Goal: Information Seeking & Learning: Learn about a topic

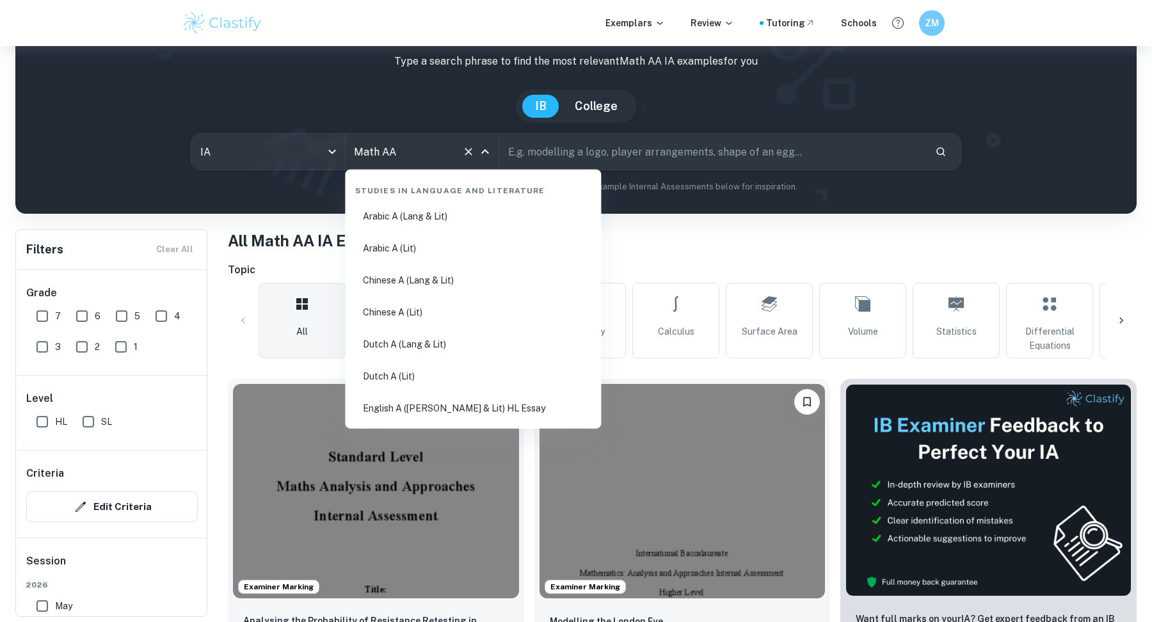
click at [417, 141] on input "Math AA" at bounding box center [404, 151] width 106 height 24
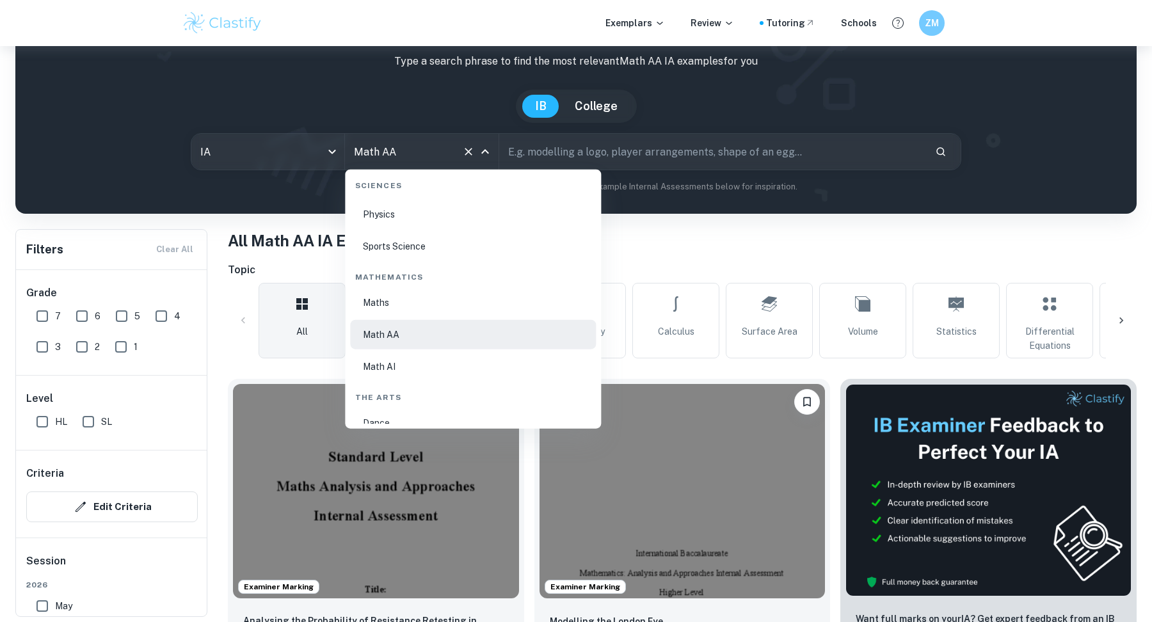
scroll to position [2141, 0]
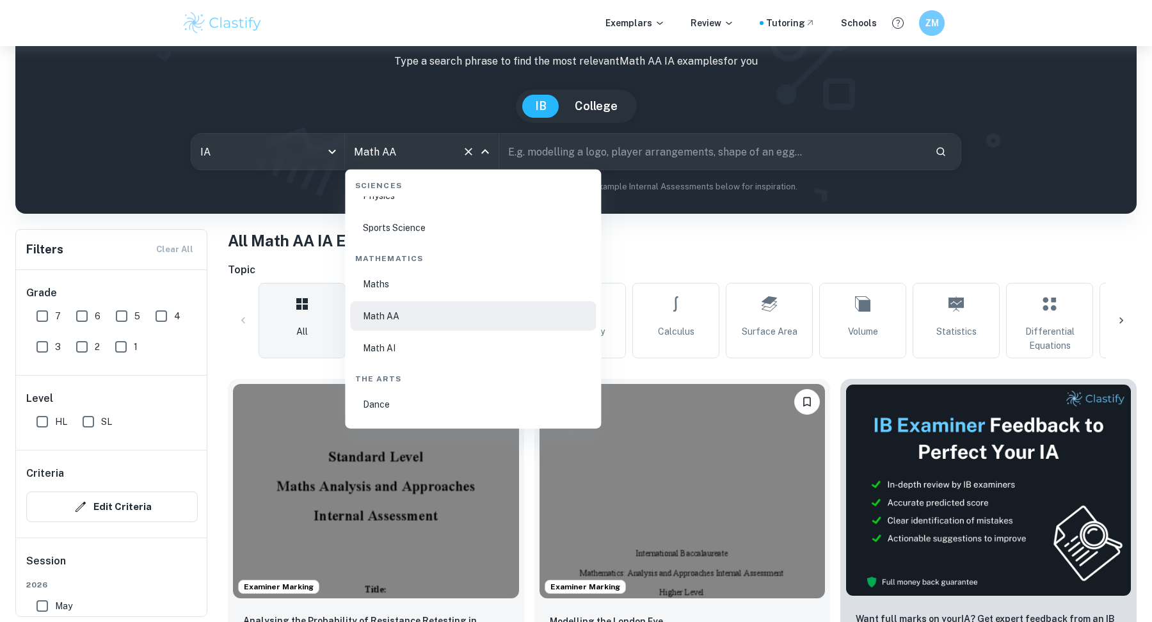
click at [390, 353] on li "Math AI" at bounding box center [473, 347] width 246 height 29
type input "Math AI"
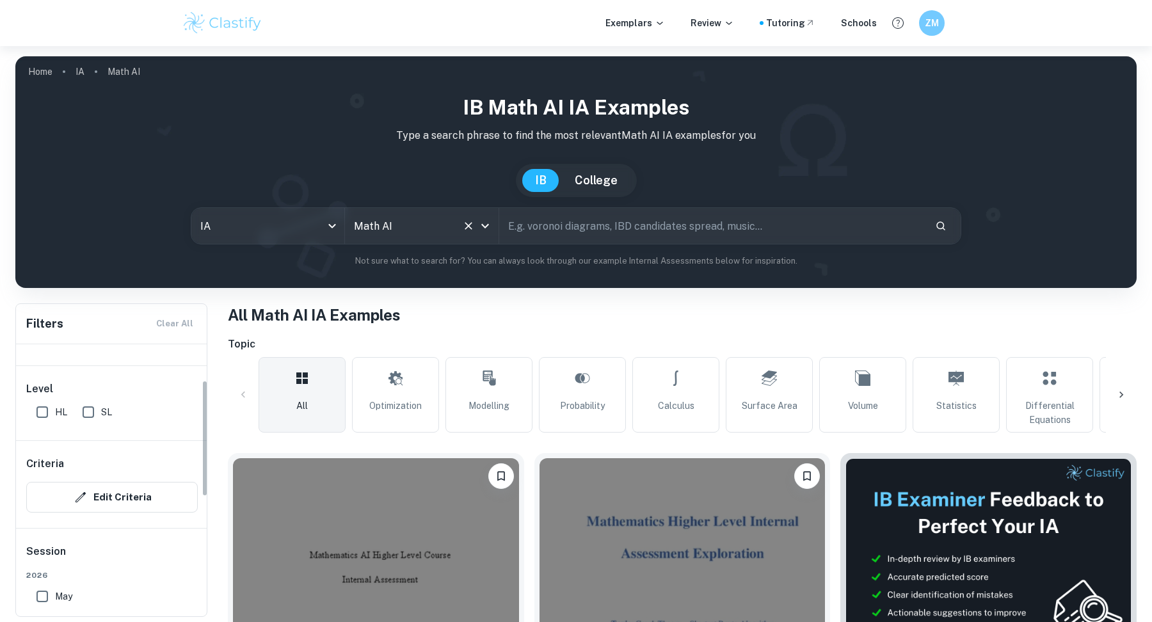
click at [93, 414] on input "SL" at bounding box center [88, 412] width 26 height 26
checkbox input "true"
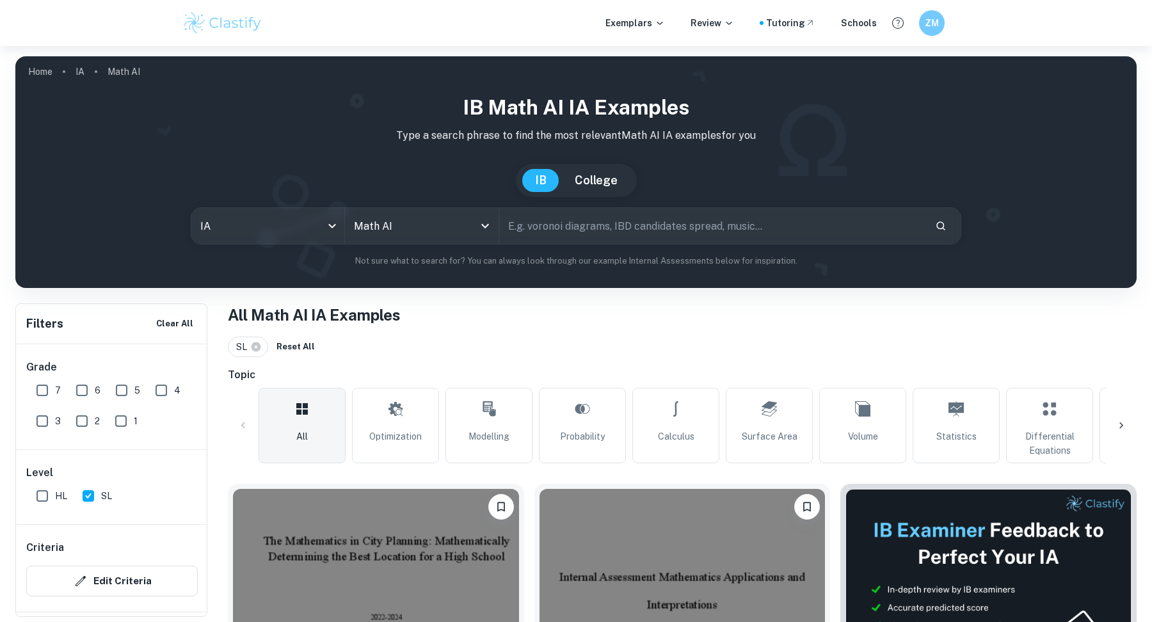
click at [45, 392] on input "7" at bounding box center [42, 390] width 26 height 26
checkbox input "true"
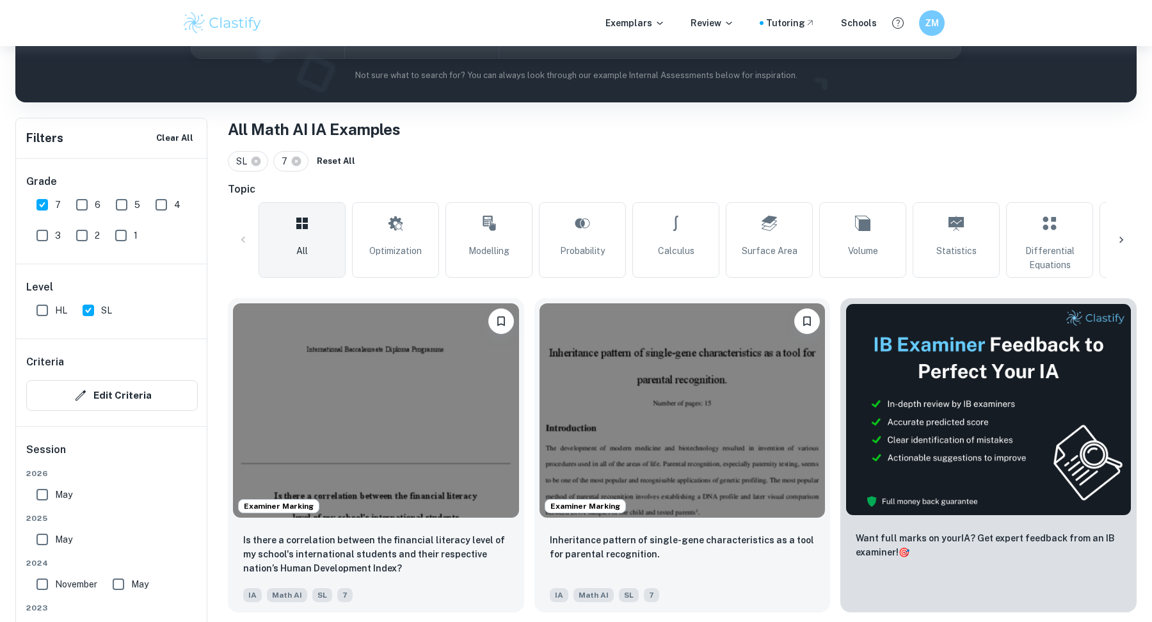
scroll to position [214, 0]
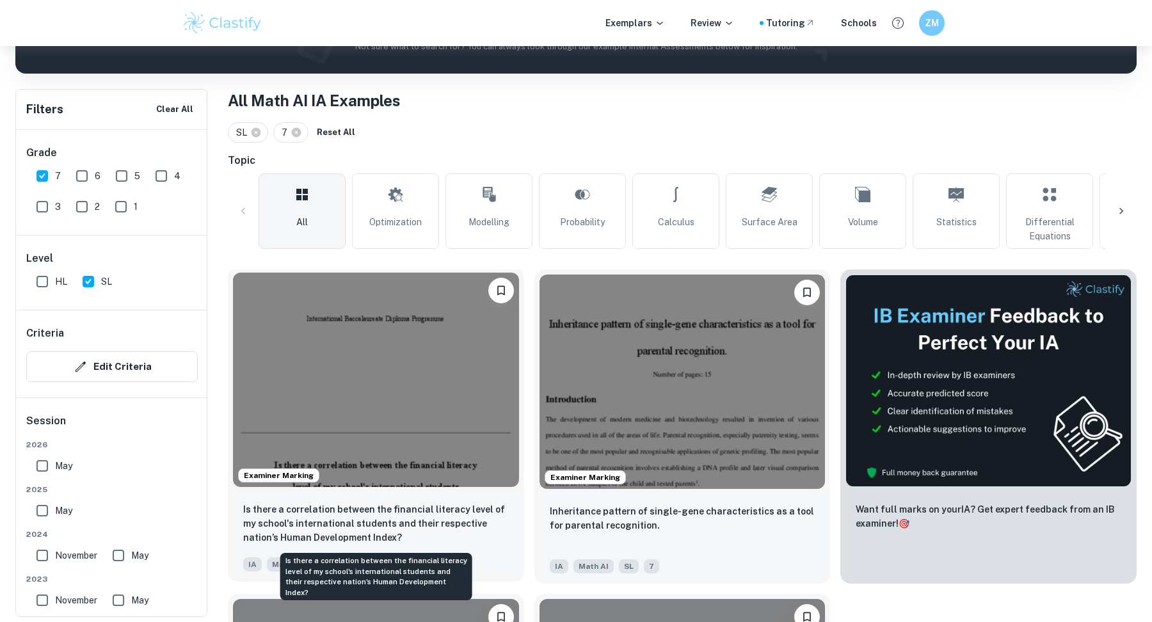
click at [398, 509] on p "Is there a correlation between the financial literacy level of my school's inte…" at bounding box center [376, 523] width 266 height 42
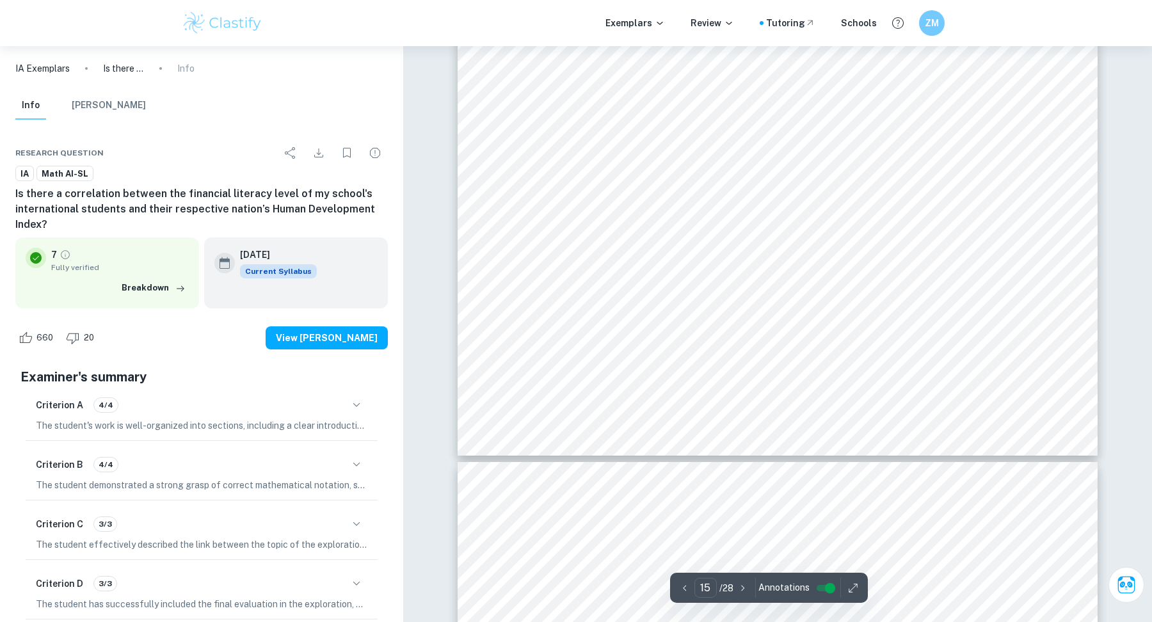
type input "16"
